Goal: Navigation & Orientation: Find specific page/section

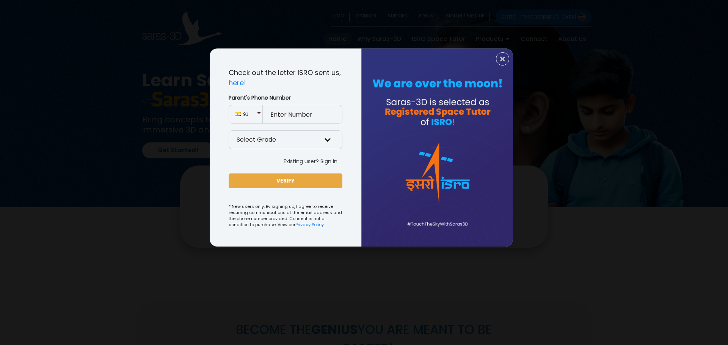
click at [330, 160] on button "Existing user? Sign in" at bounding box center [311, 161] width 64 height 12
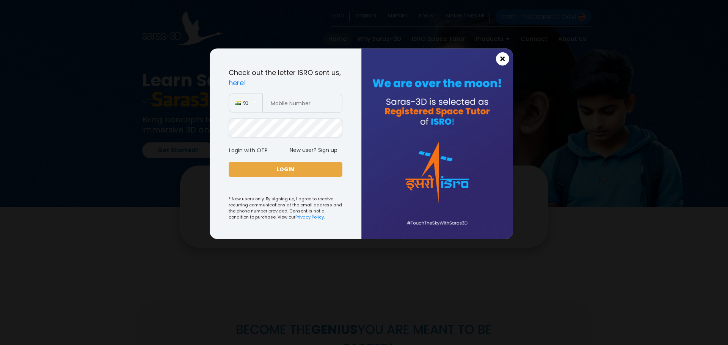
click at [503, 59] on span "×" at bounding box center [502, 59] width 6 height 10
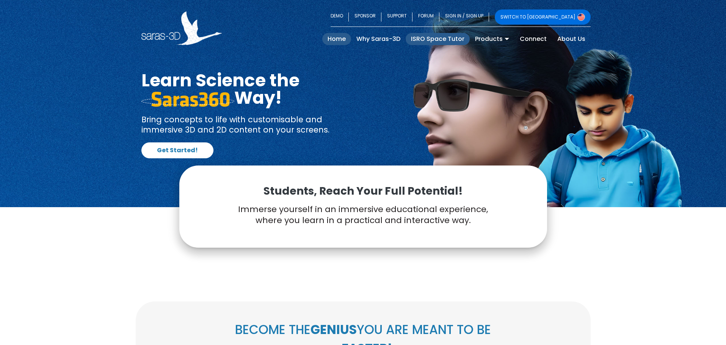
click at [423, 38] on link "ISRO Space Tutor" at bounding box center [438, 39] width 64 height 12
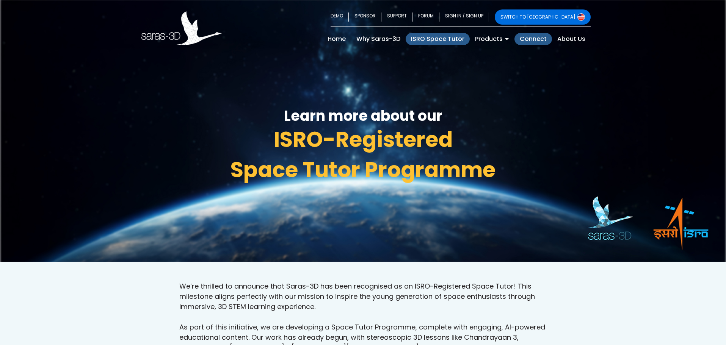
click at [530, 41] on link "Connect" at bounding box center [534, 39] width 38 height 12
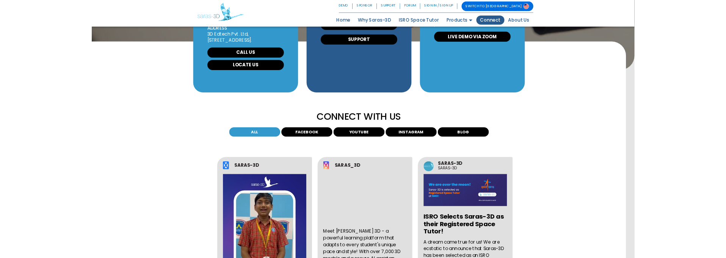
scroll to position [168, 0]
